Goal: Check status: Check status

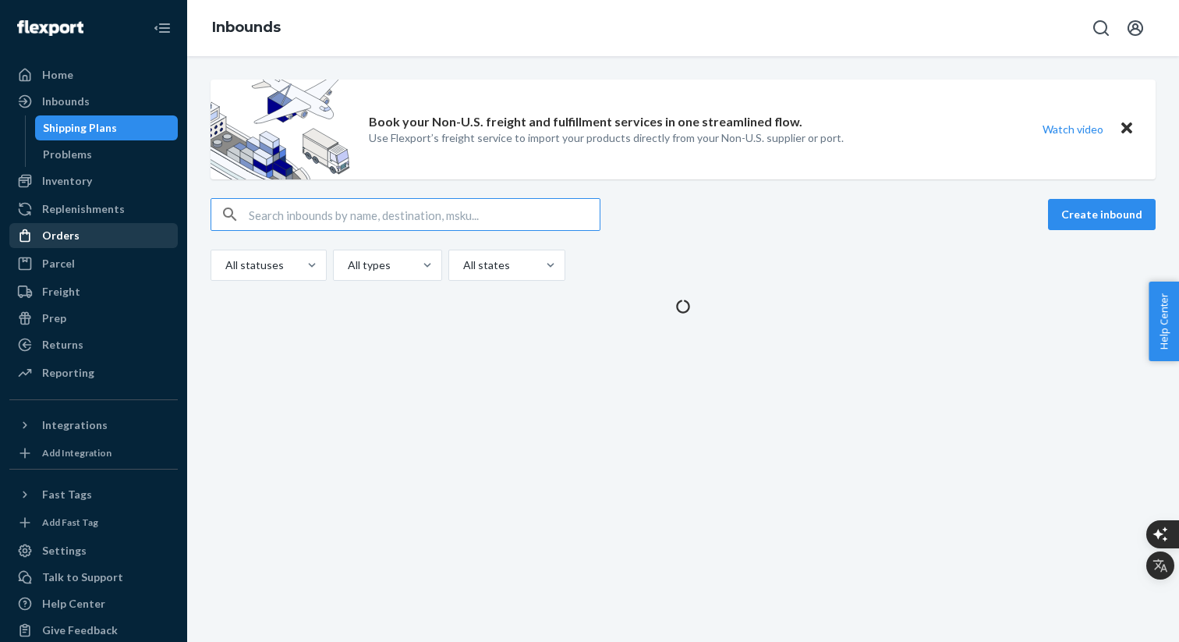
click at [64, 235] on div "Orders" at bounding box center [60, 236] width 37 height 16
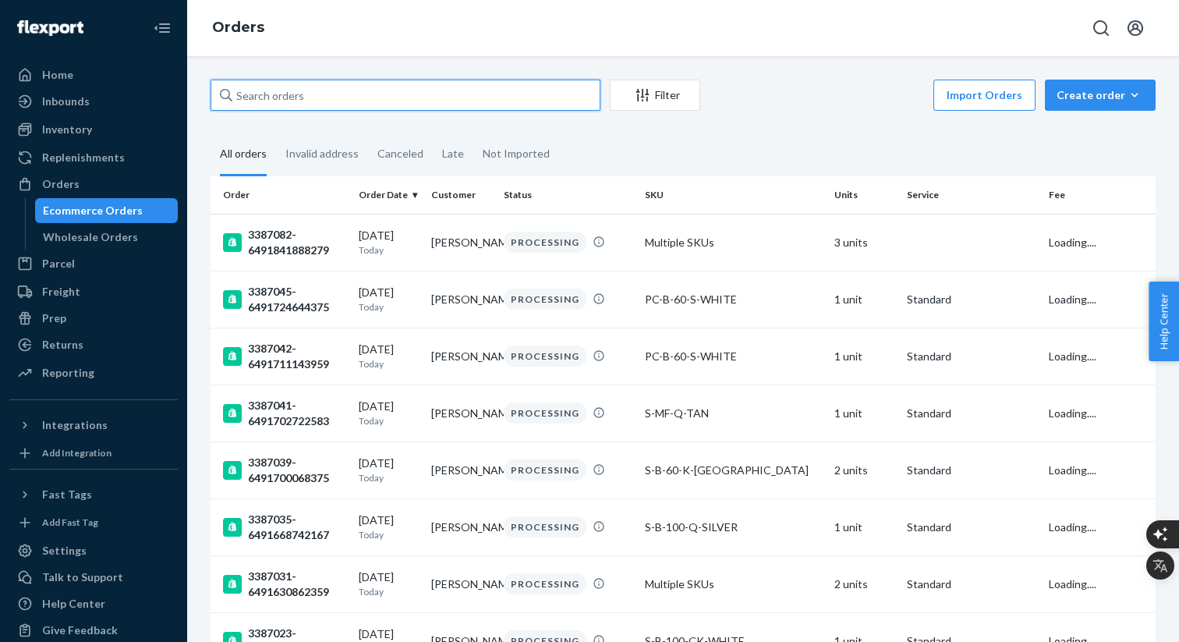
click at [309, 93] on input "text" at bounding box center [405, 95] width 390 height 31
paste input "CH3384942"
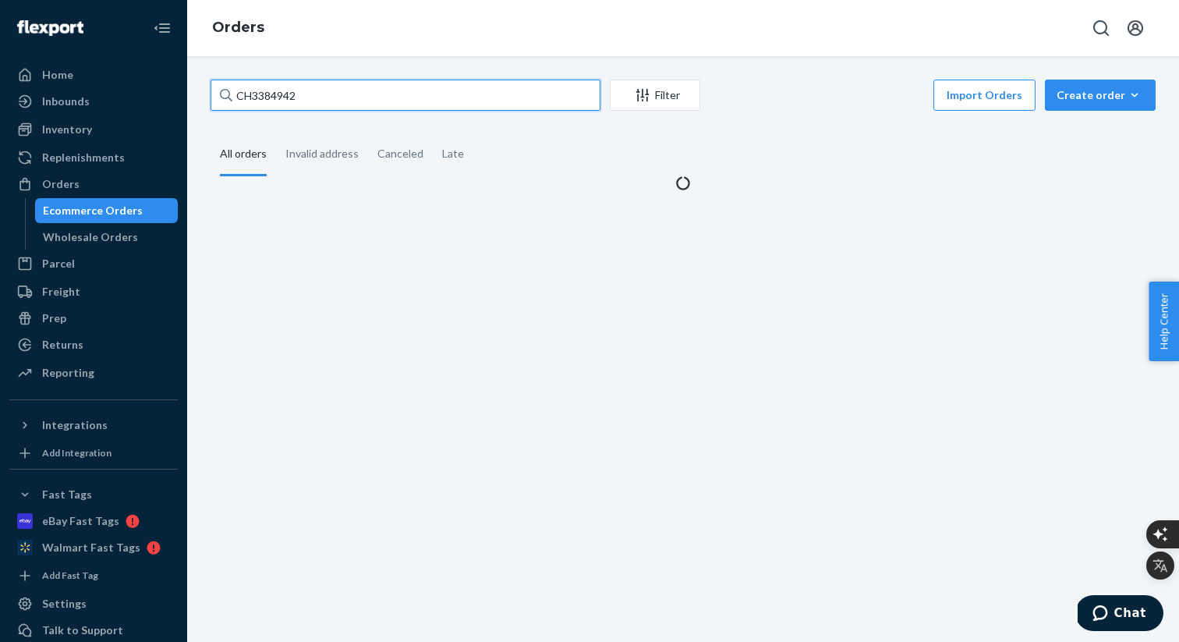
click at [254, 92] on input "CH3384942" at bounding box center [405, 95] width 390 height 31
type input "3384942"
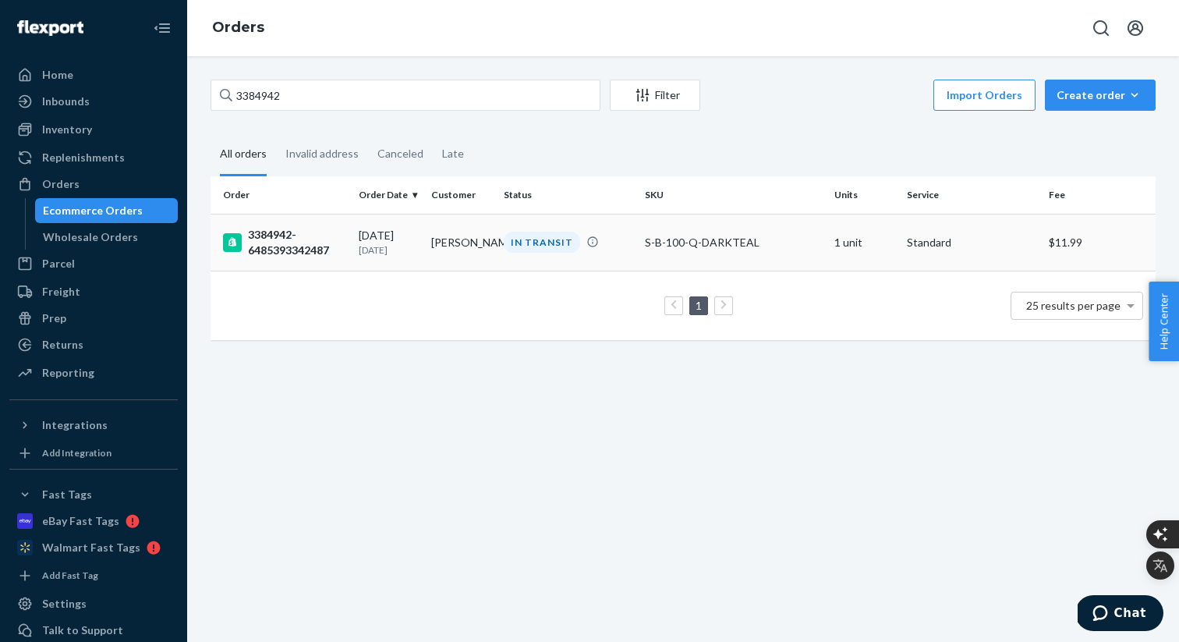
click at [260, 246] on div "3384942-6485393342487" at bounding box center [284, 242] width 123 height 31
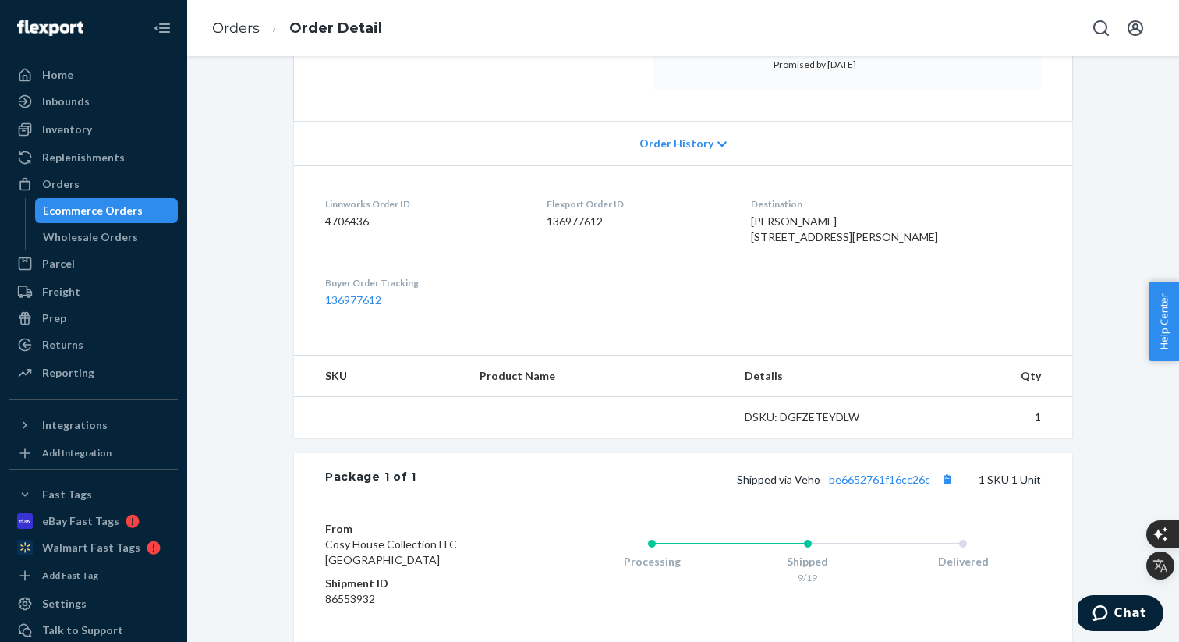
scroll to position [405, 0]
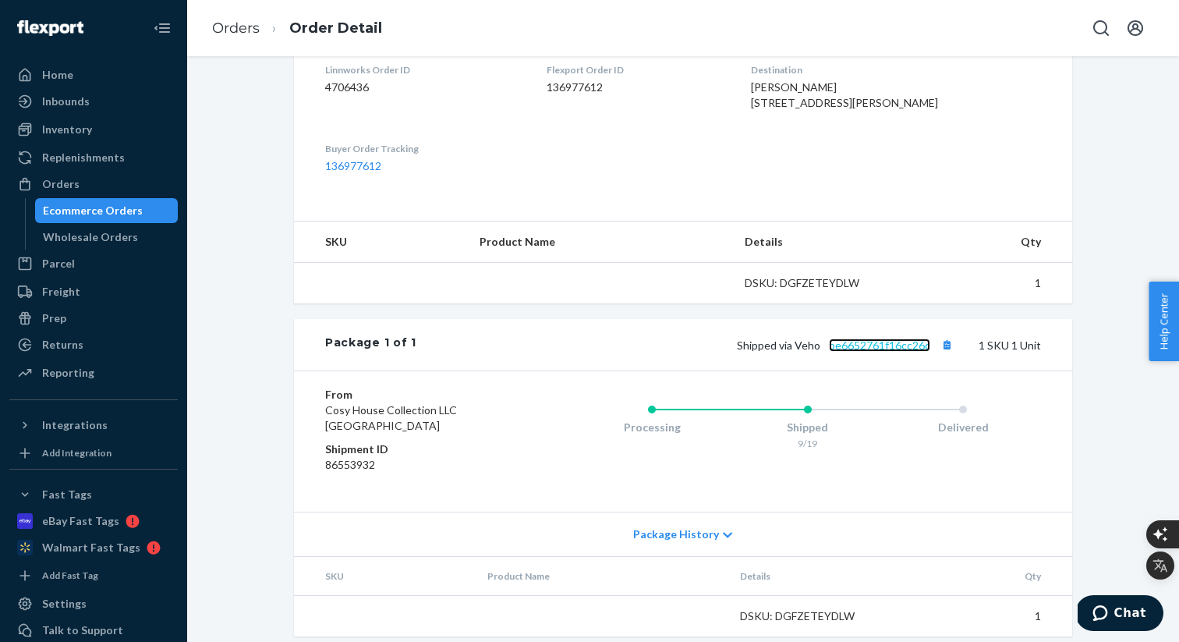
click at [909, 352] on link "be6652761f16cc26c" at bounding box center [879, 344] width 101 height 13
